Goal: Information Seeking & Learning: Understand process/instructions

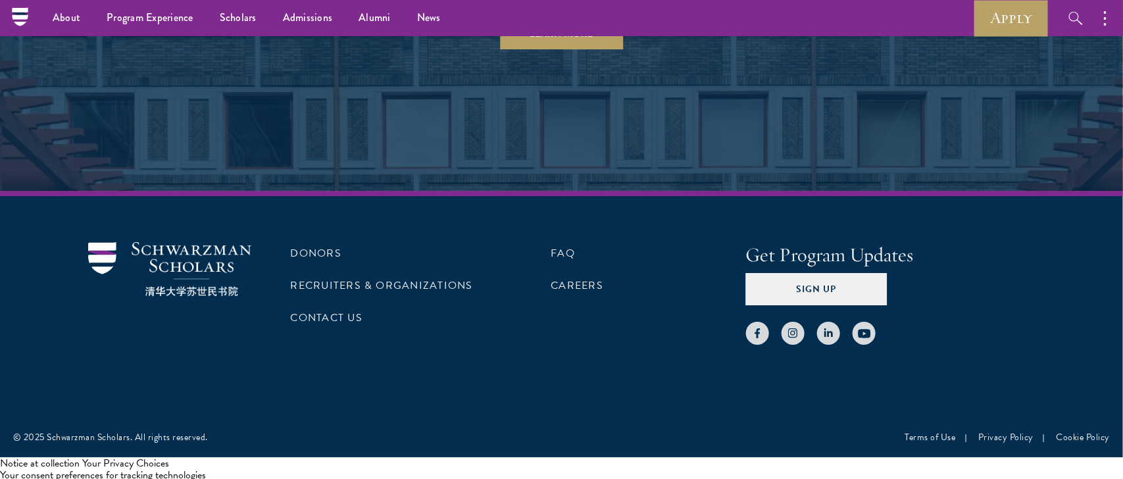
scroll to position [4179, 0]
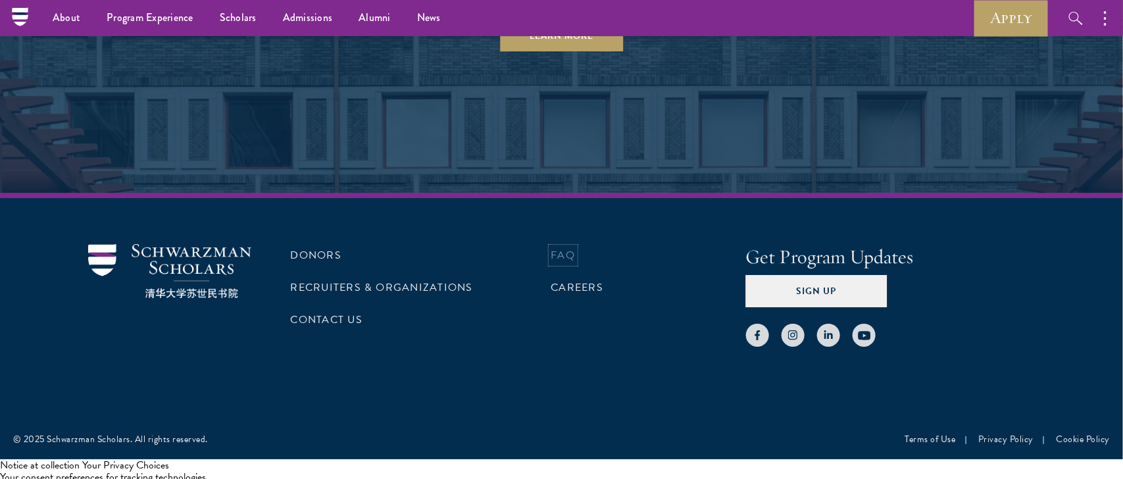
click at [556, 253] on link "FAQ" at bounding box center [563, 255] width 24 height 16
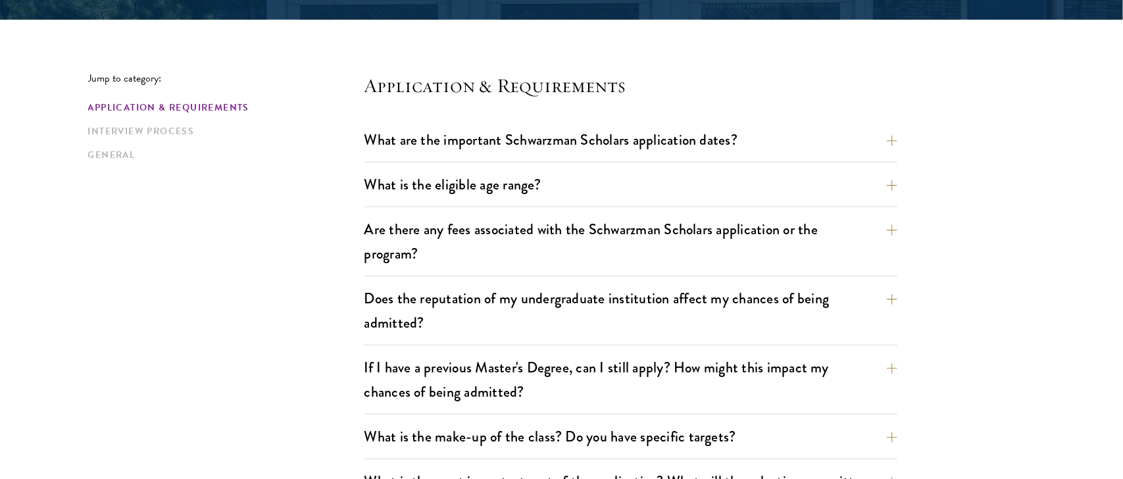
scroll to position [1012, 0]
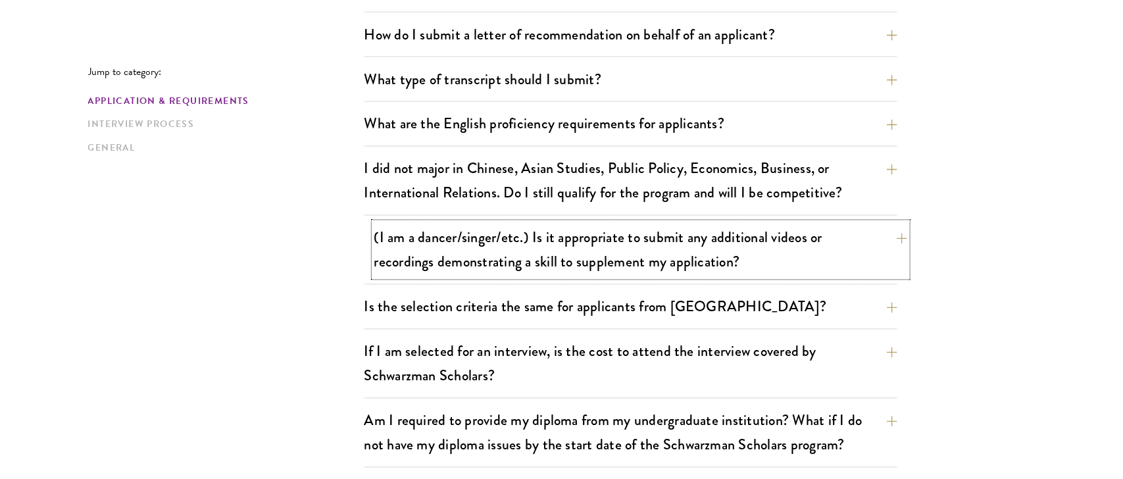
click at [847, 245] on button "(I am a dancer/singer/etc.) Is it appropriate to submit any additional videos o…" at bounding box center [640, 250] width 533 height 54
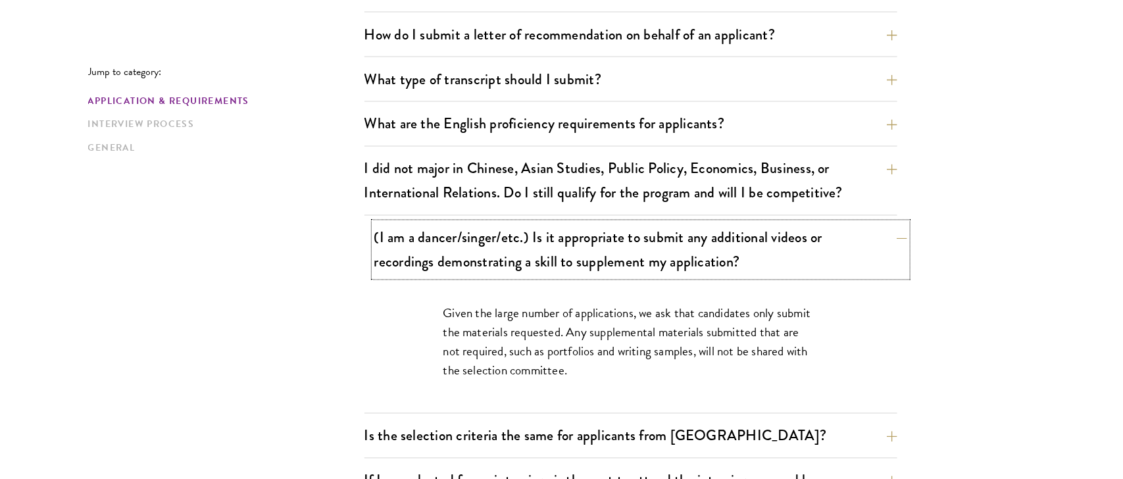
click at [848, 249] on button "(I am a dancer/singer/etc.) Is it appropriate to submit any additional videos o…" at bounding box center [640, 250] width 533 height 54
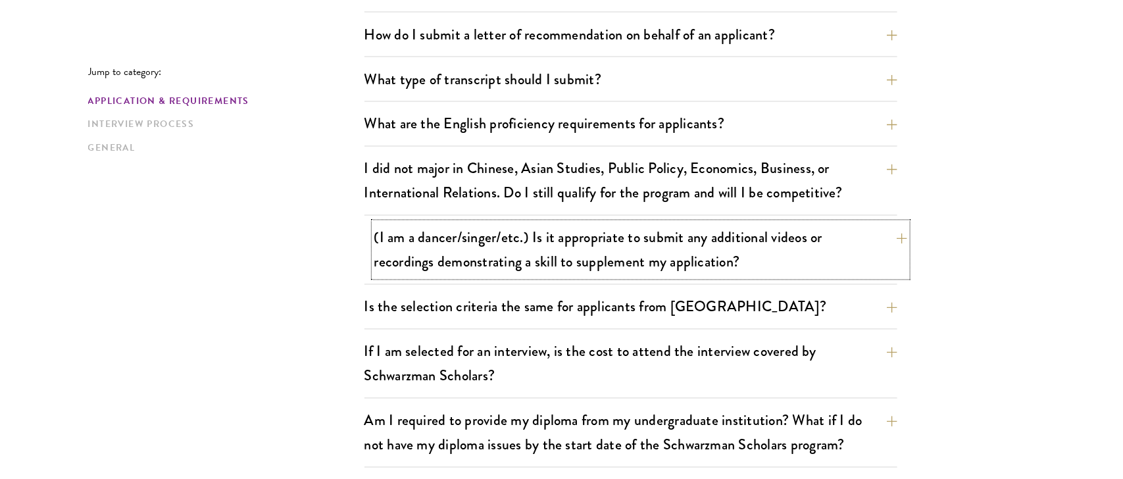
click at [374, 223] on button "(I am a dancer/singer/etc.) Is it appropriate to submit any additional videos o…" at bounding box center [640, 250] width 533 height 54
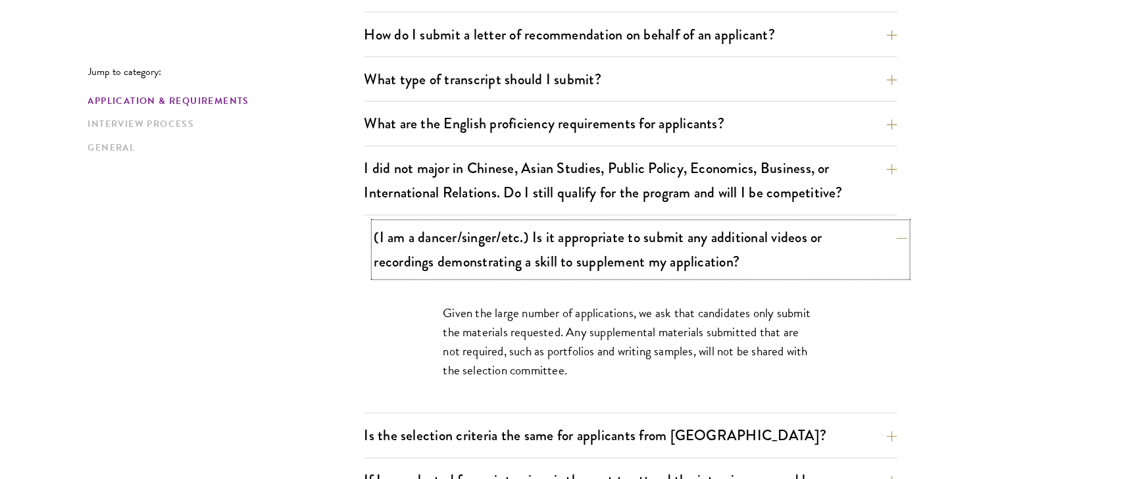
click at [374, 223] on button "(I am a dancer/singer/etc.) Is it appropriate to submit any additional videos o…" at bounding box center [640, 250] width 533 height 54
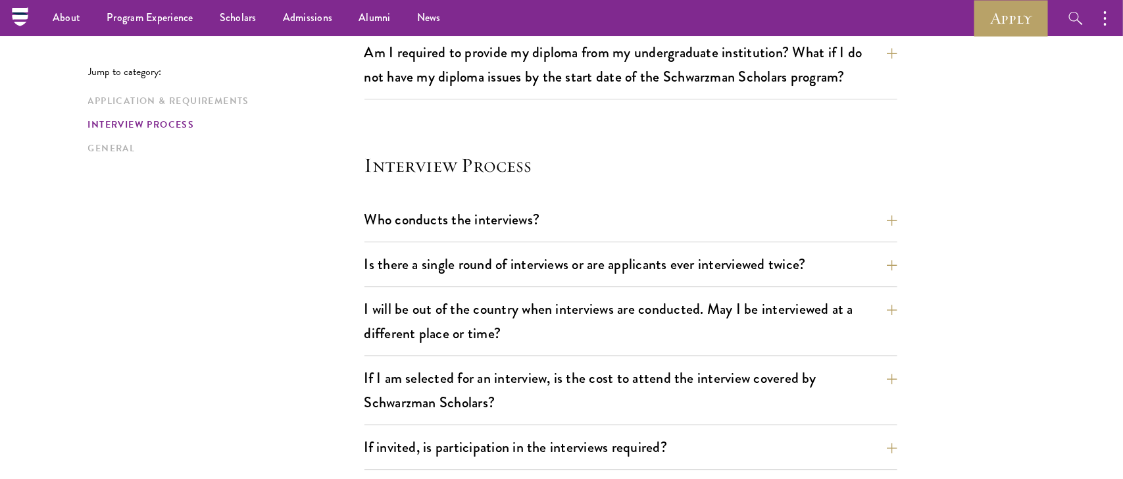
scroll to position [1376, 0]
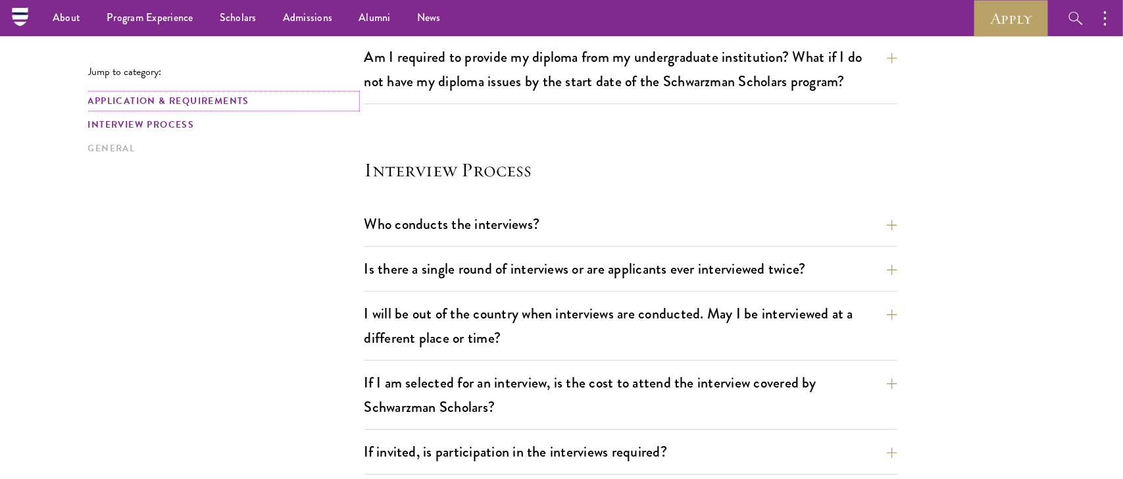
click at [245, 101] on link "Application & Requirements" at bounding box center [222, 101] width 268 height 14
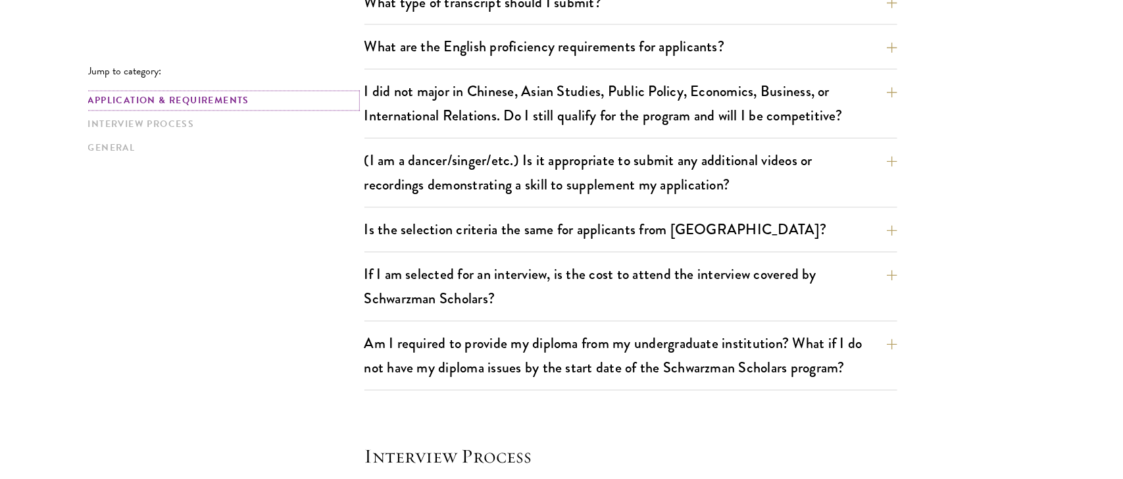
scroll to position [1087, 0]
